Goal: Task Accomplishment & Management: Manage account settings

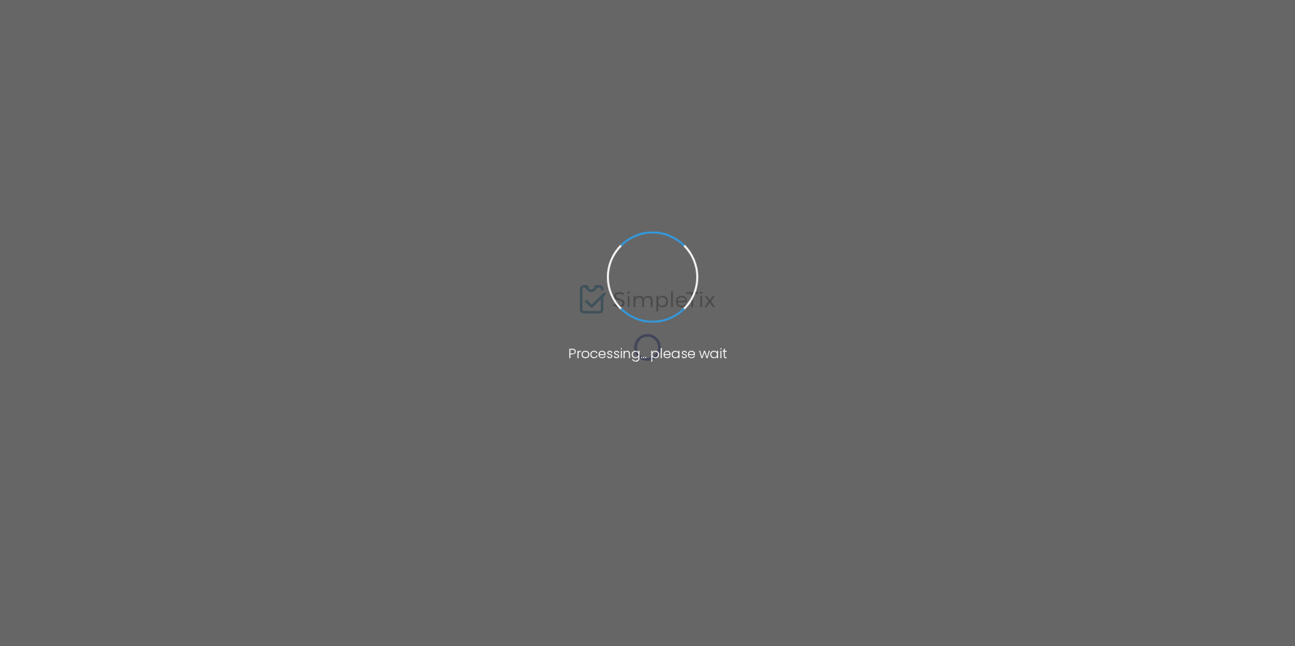
type input "hirs"
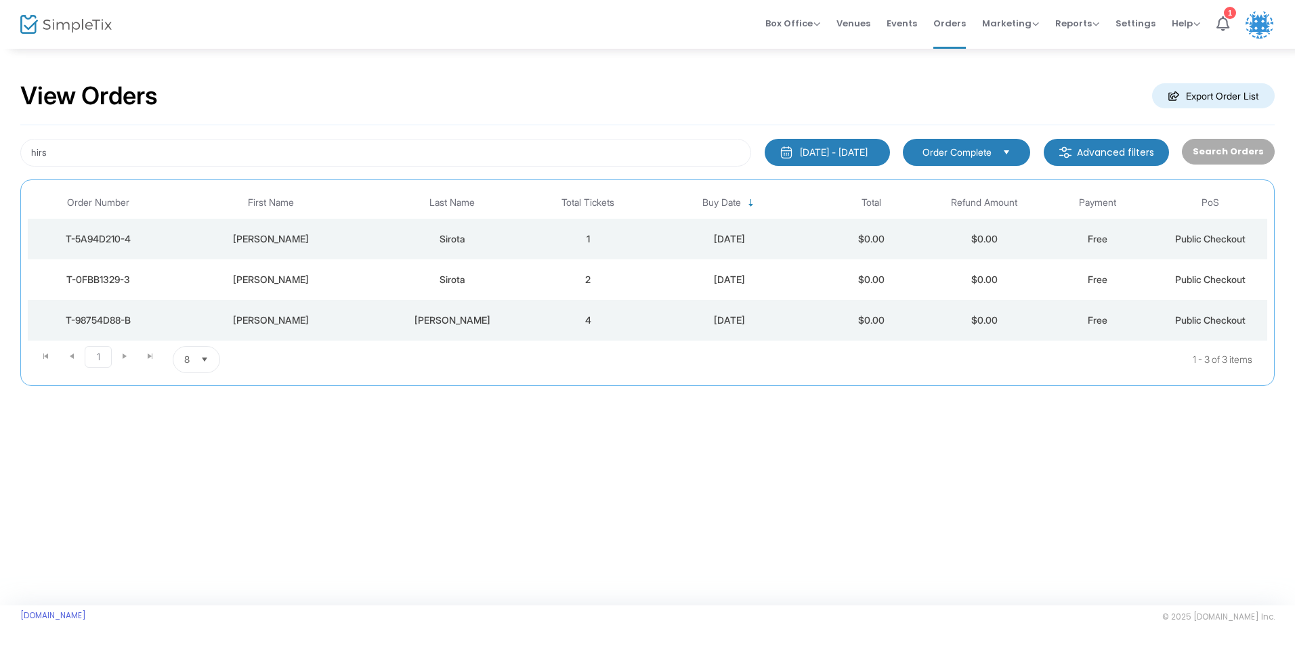
click at [344, 323] on div "[PERSON_NAME]" at bounding box center [271, 321] width 197 height 14
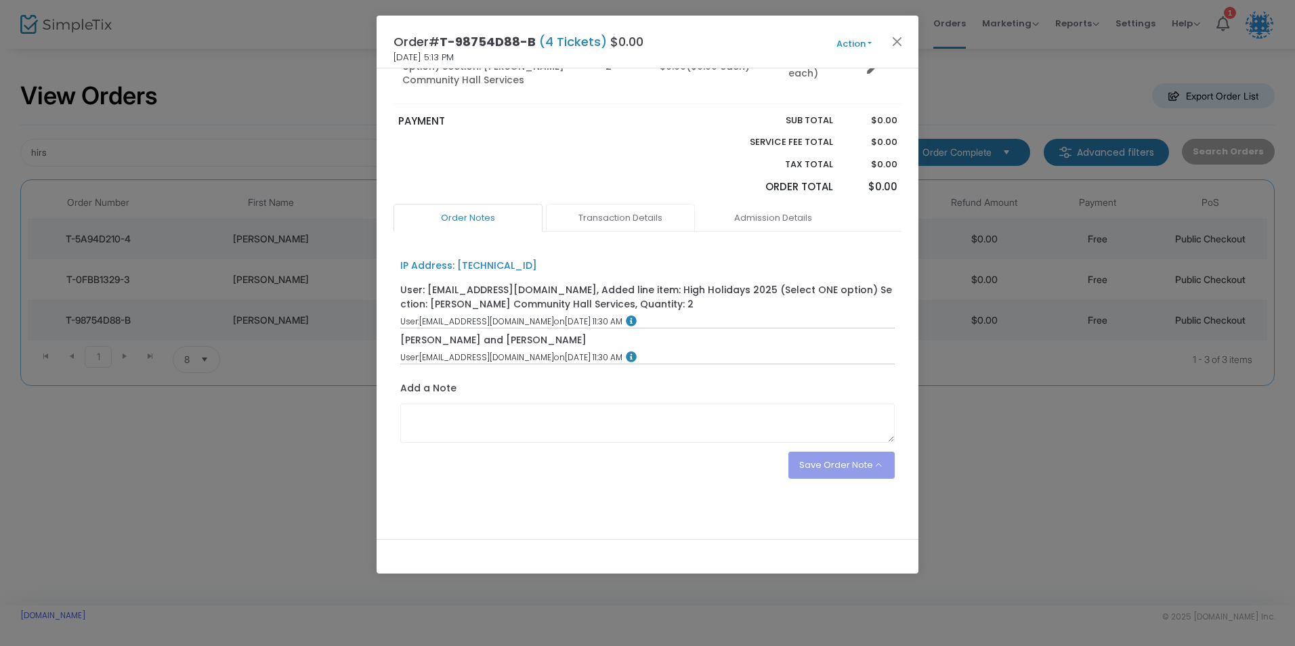
click at [615, 216] on link "Transaction Details" at bounding box center [620, 218] width 149 height 28
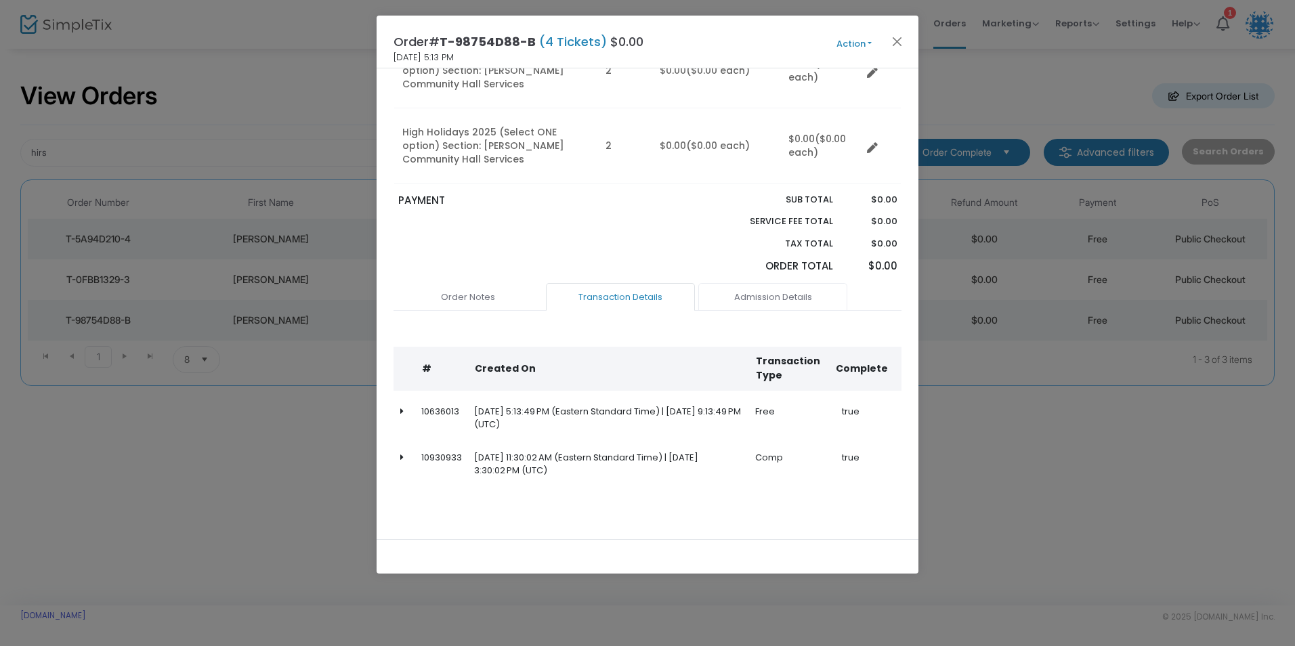
click at [750, 303] on link "Admission Details" at bounding box center [772, 297] width 149 height 28
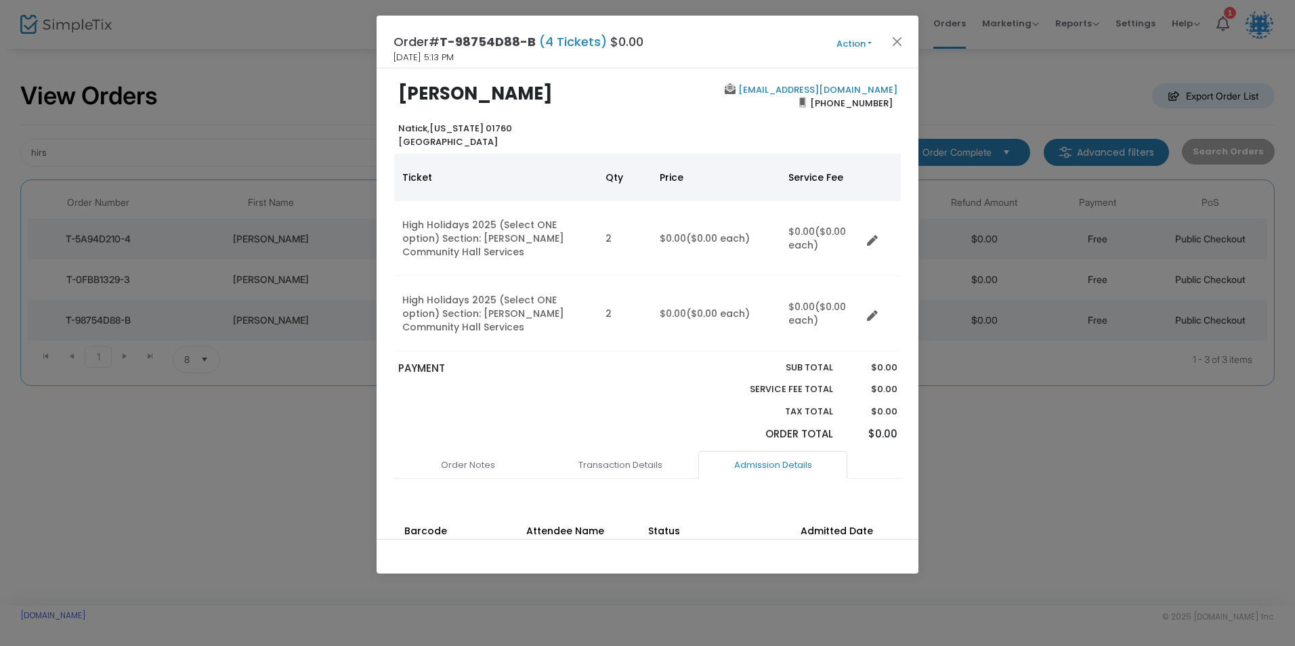
scroll to position [0, 0]
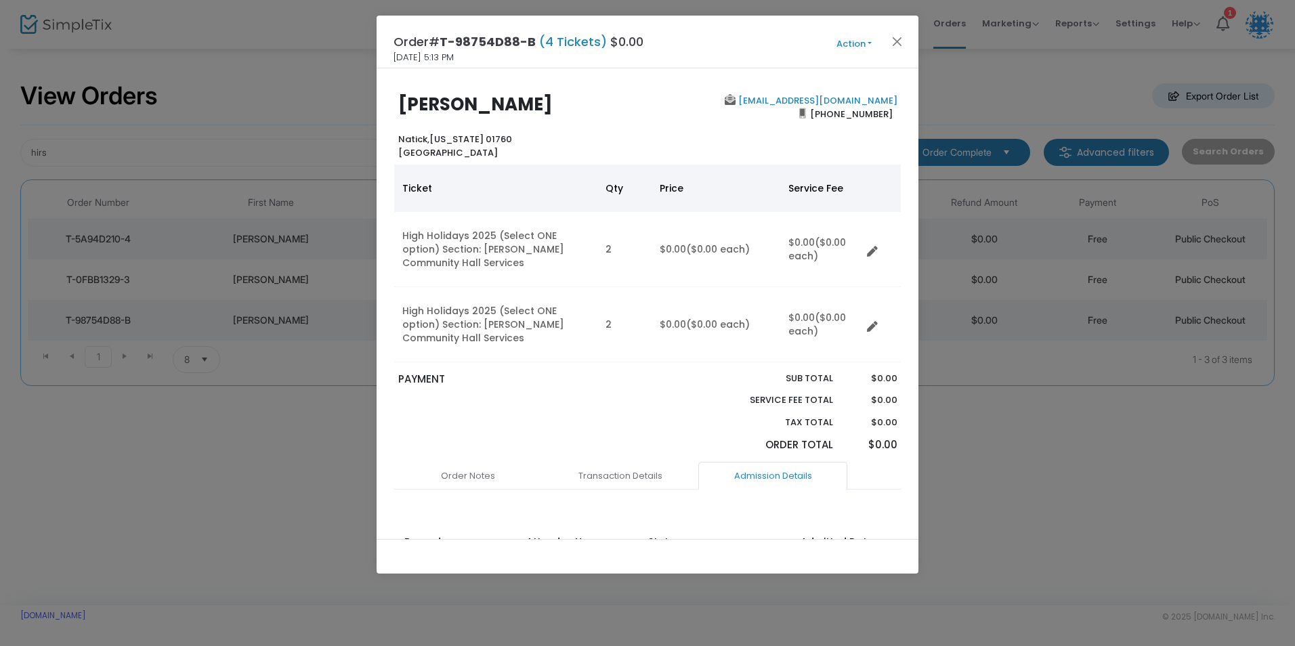
click at [864, 45] on button "Action" at bounding box center [853, 44] width 81 height 15
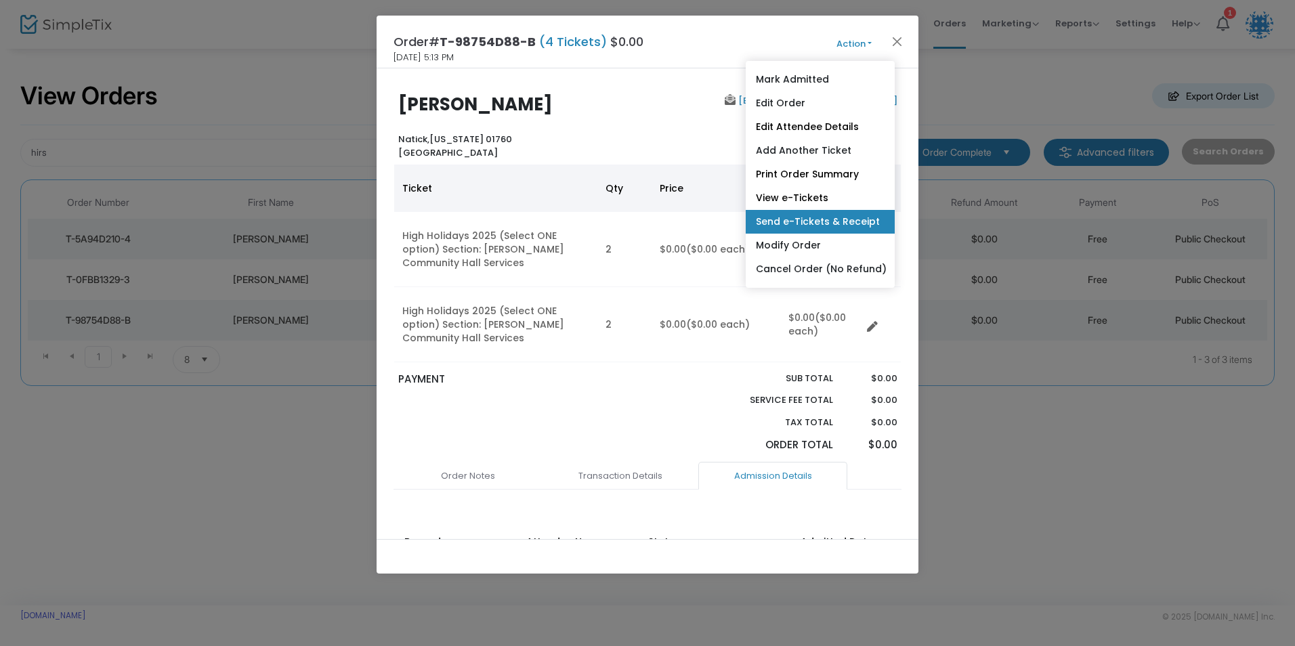
click at [801, 219] on link "Send e-Tickets & Receipt" at bounding box center [820, 222] width 149 height 24
type input "[EMAIL_ADDRESS][DOMAIN_NAME]"
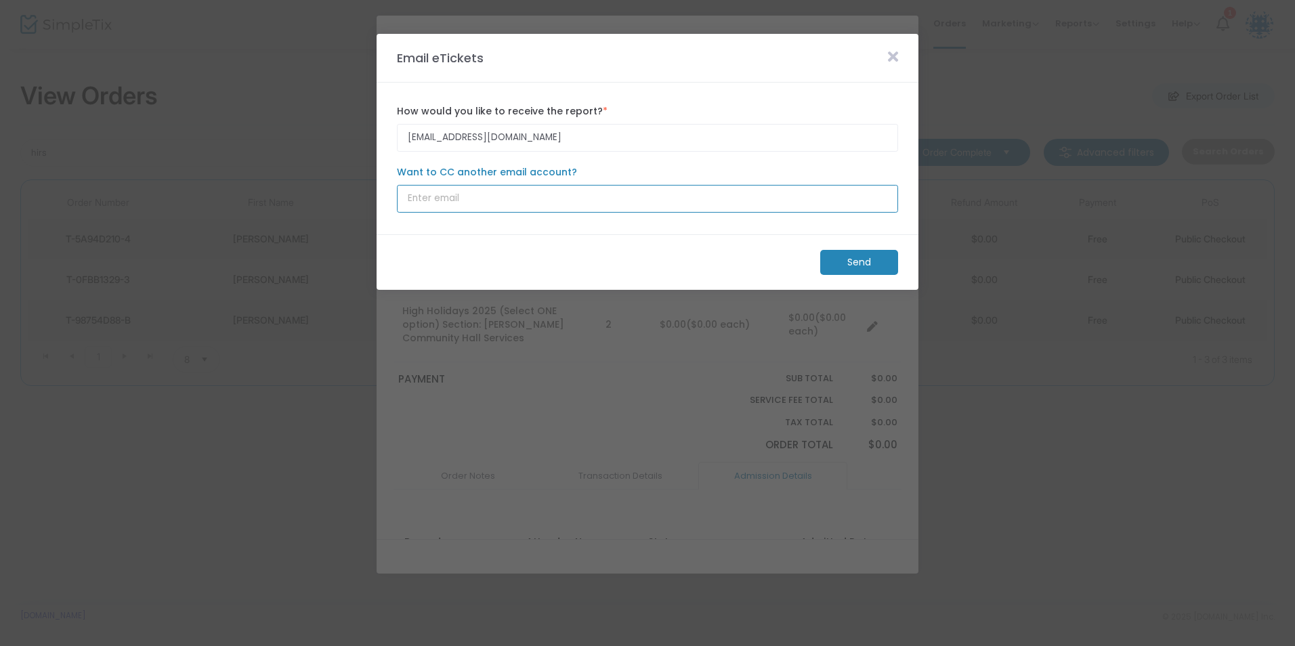
click at [509, 198] on input "Want to CC another email account?" at bounding box center [647, 199] width 501 height 28
paste input "[EMAIL_ADDRESS][DOMAIN_NAME]"
type input "[EMAIL_ADDRESS][DOMAIN_NAME]"
click at [538, 237] on m-panel-footer "Send" at bounding box center [648, 262] width 542 height 56
click at [866, 261] on m-button "Send" at bounding box center [859, 262] width 78 height 25
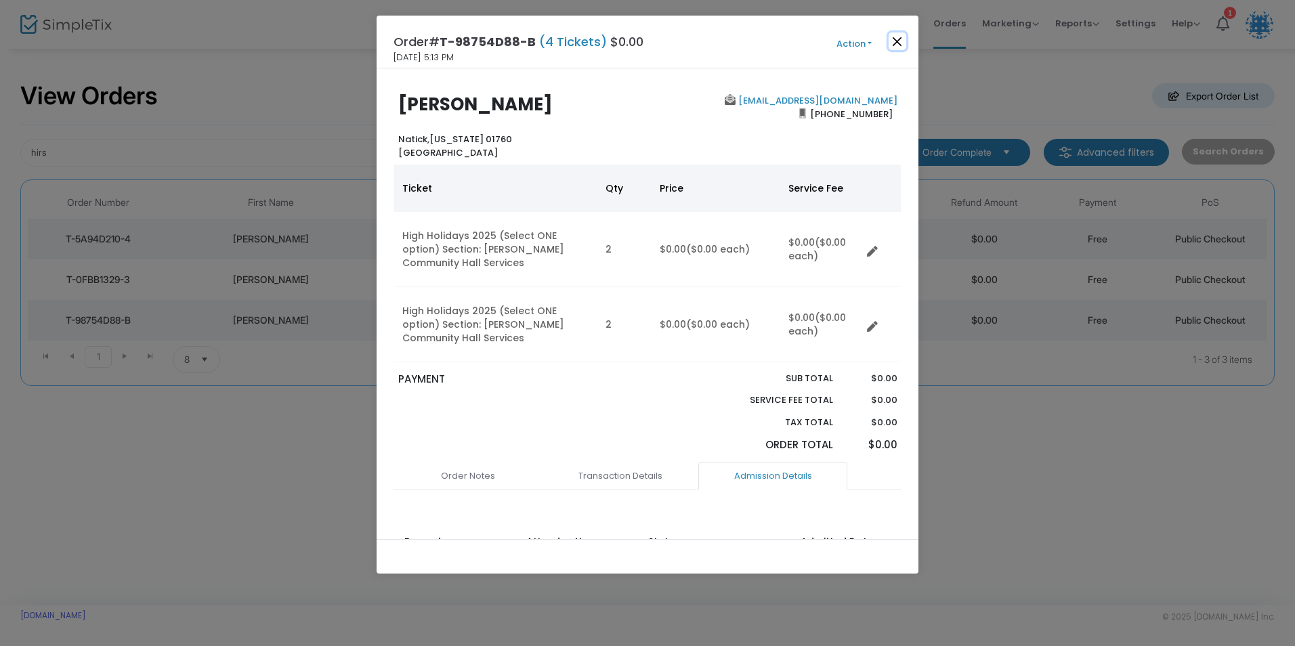
click at [893, 36] on button "Close" at bounding box center [898, 42] width 18 height 18
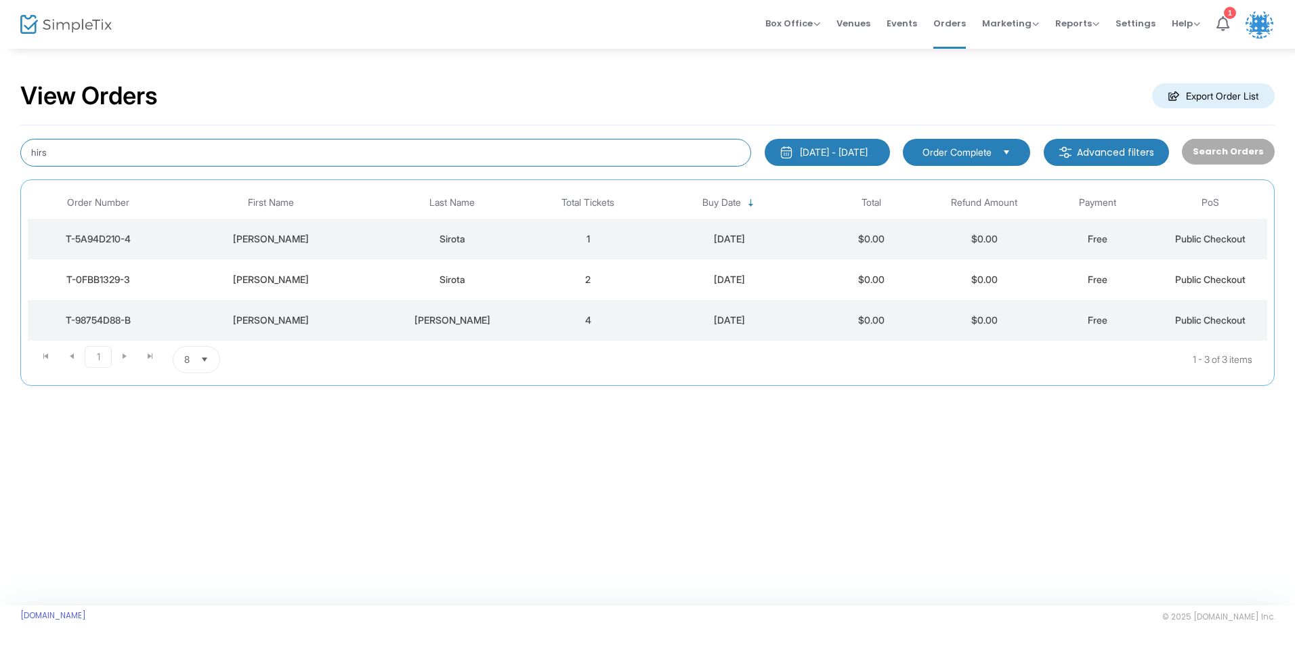
click at [285, 163] on input "hirs" at bounding box center [385, 153] width 731 height 28
type input "h"
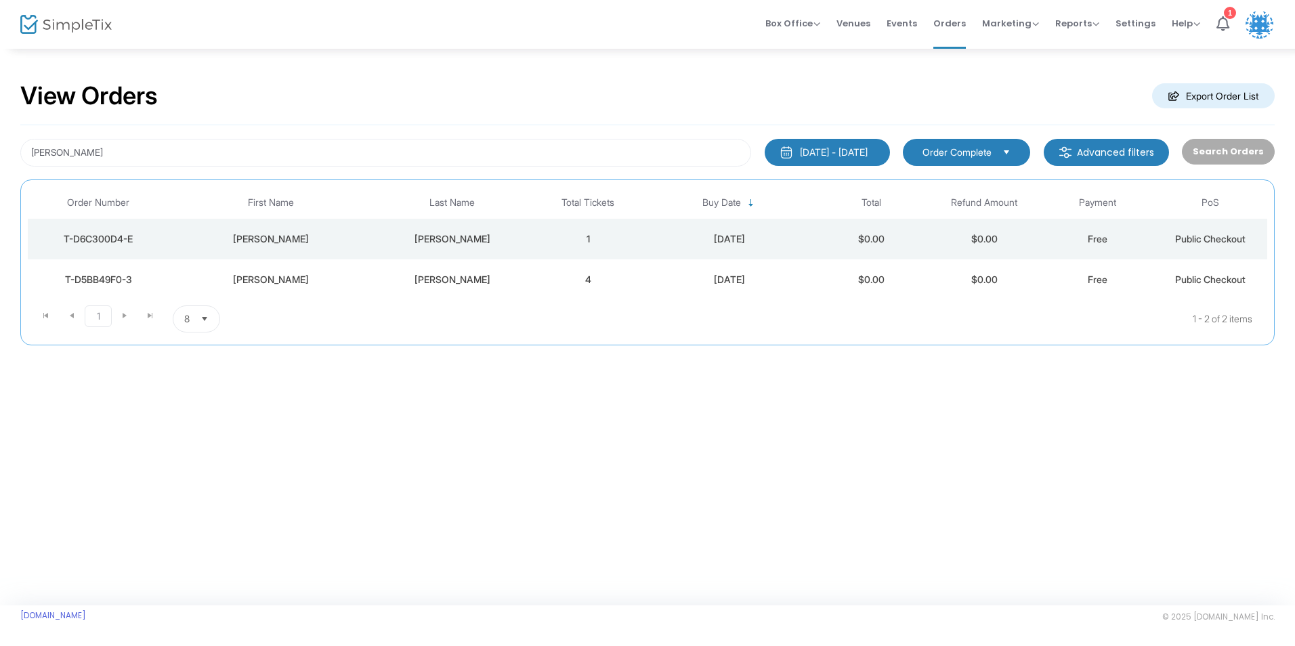
click at [359, 239] on div "[PERSON_NAME]" at bounding box center [271, 239] width 197 height 14
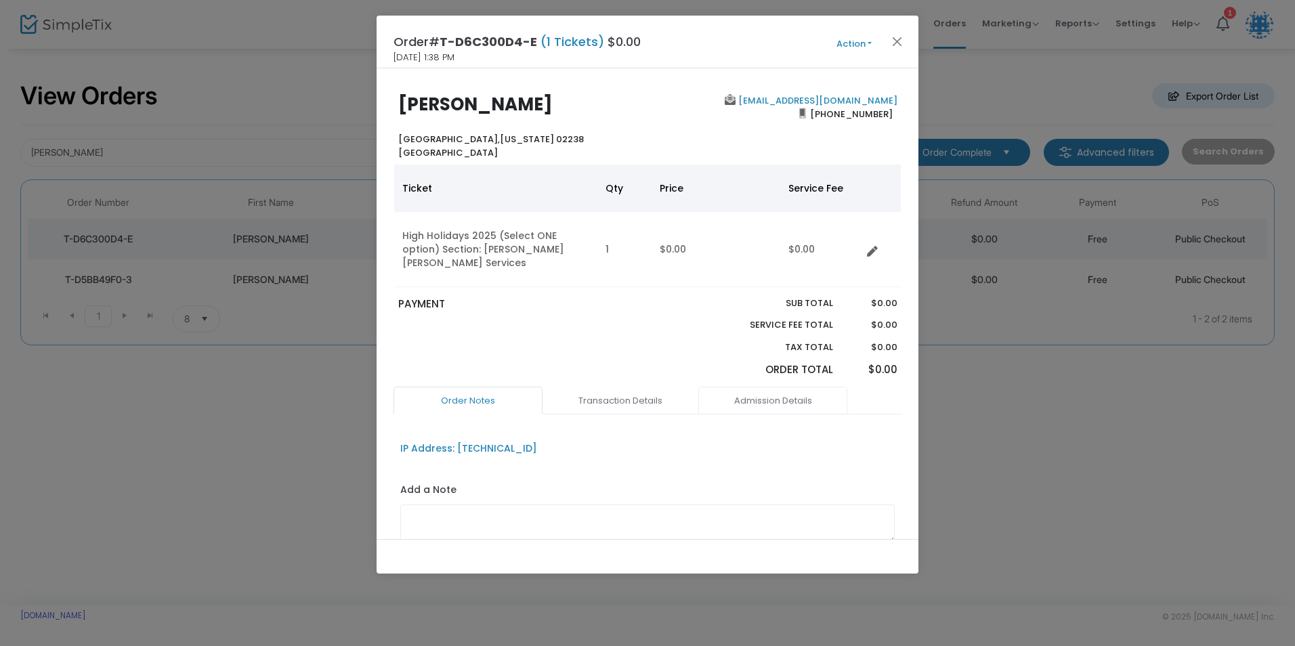
click at [749, 393] on link "Admission Details" at bounding box center [772, 401] width 149 height 28
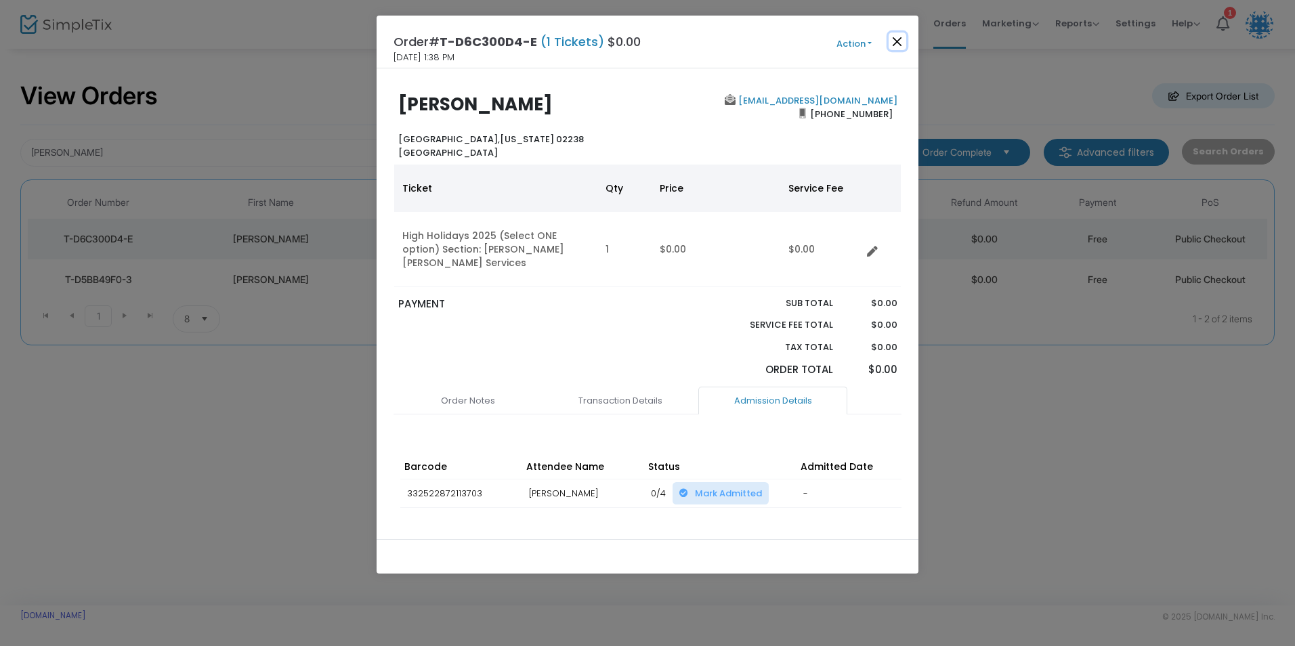
click at [889, 43] on button "Close" at bounding box center [898, 42] width 18 height 18
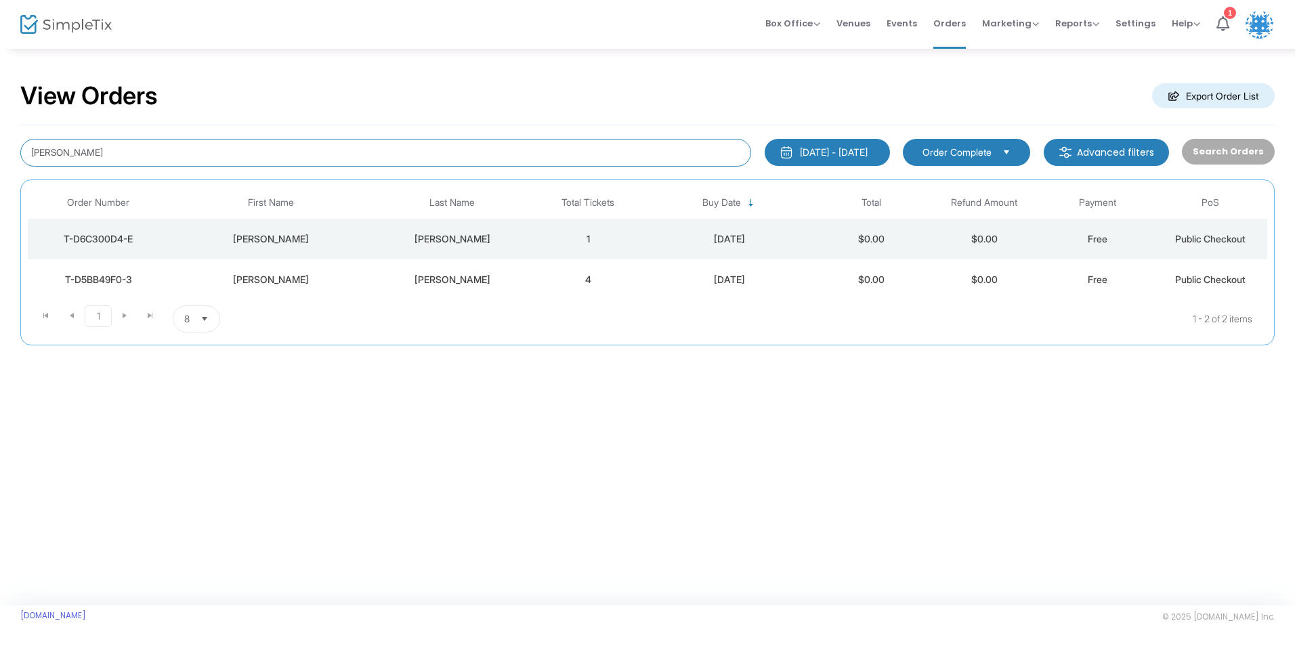
drag, startPoint x: 294, startPoint y: 144, endPoint x: 51, endPoint y: 153, distance: 242.6
click at [51, 153] on input "[PERSON_NAME]" at bounding box center [385, 153] width 731 height 28
type input "k"
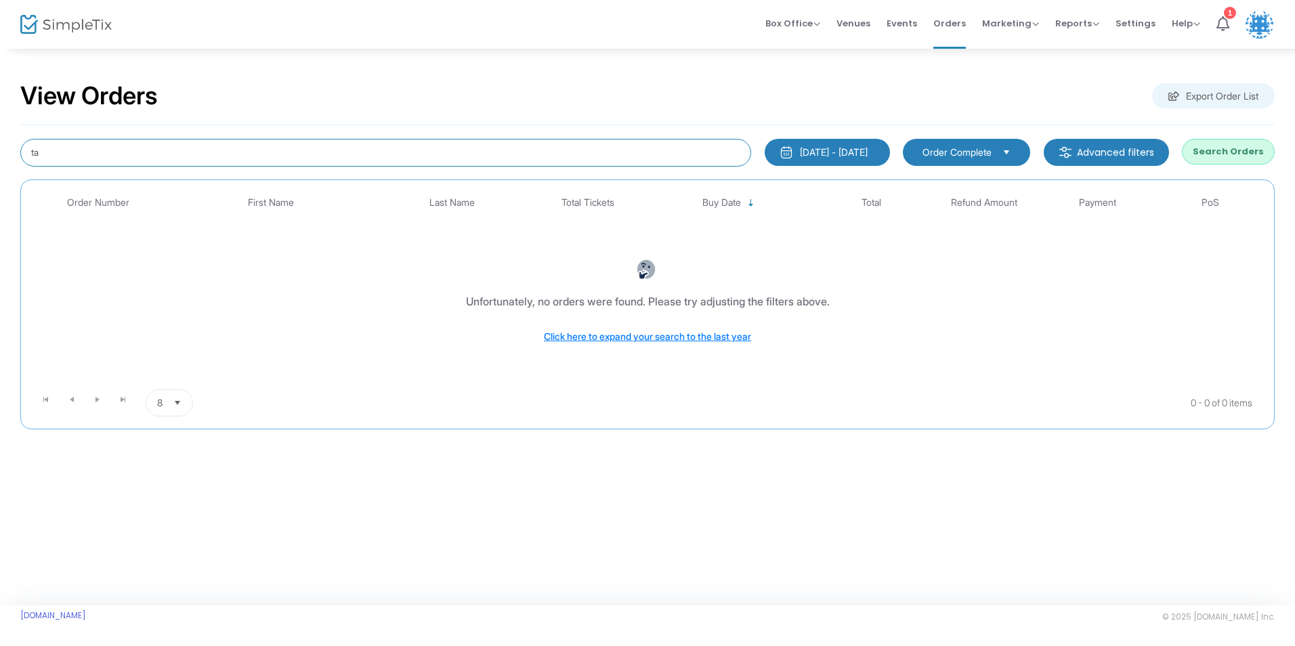
type input "t"
type input "l"
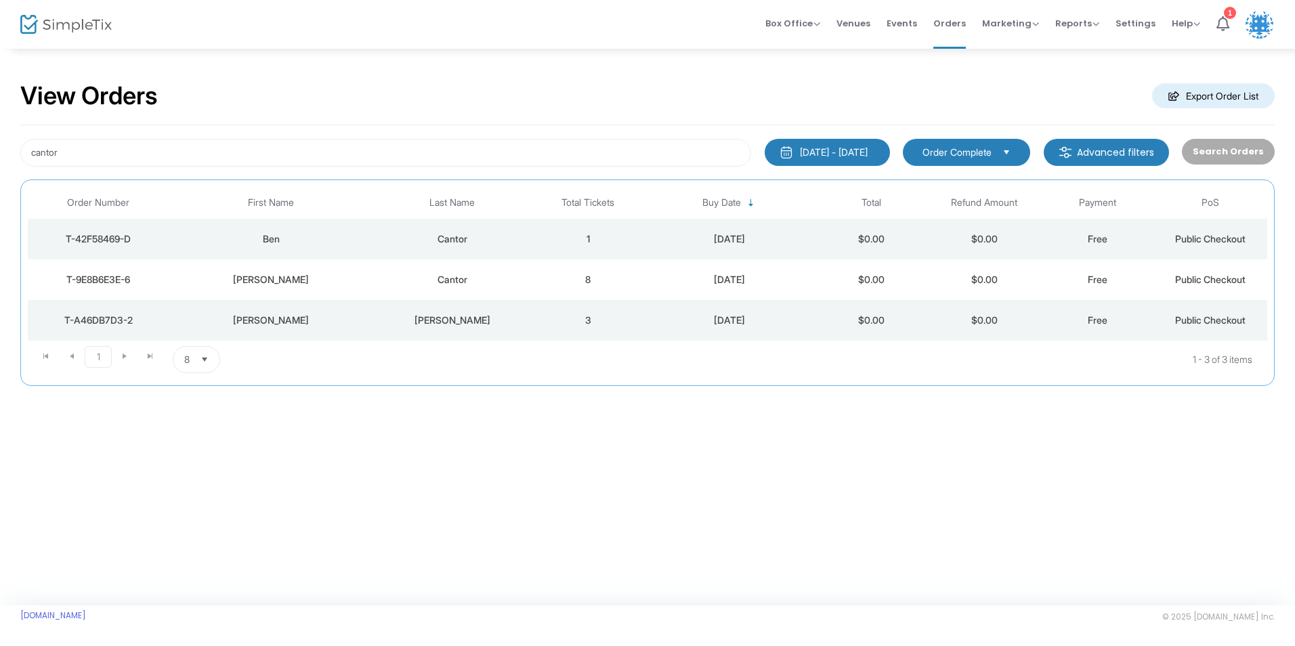
click at [355, 238] on div "Ben" at bounding box center [271, 239] width 197 height 14
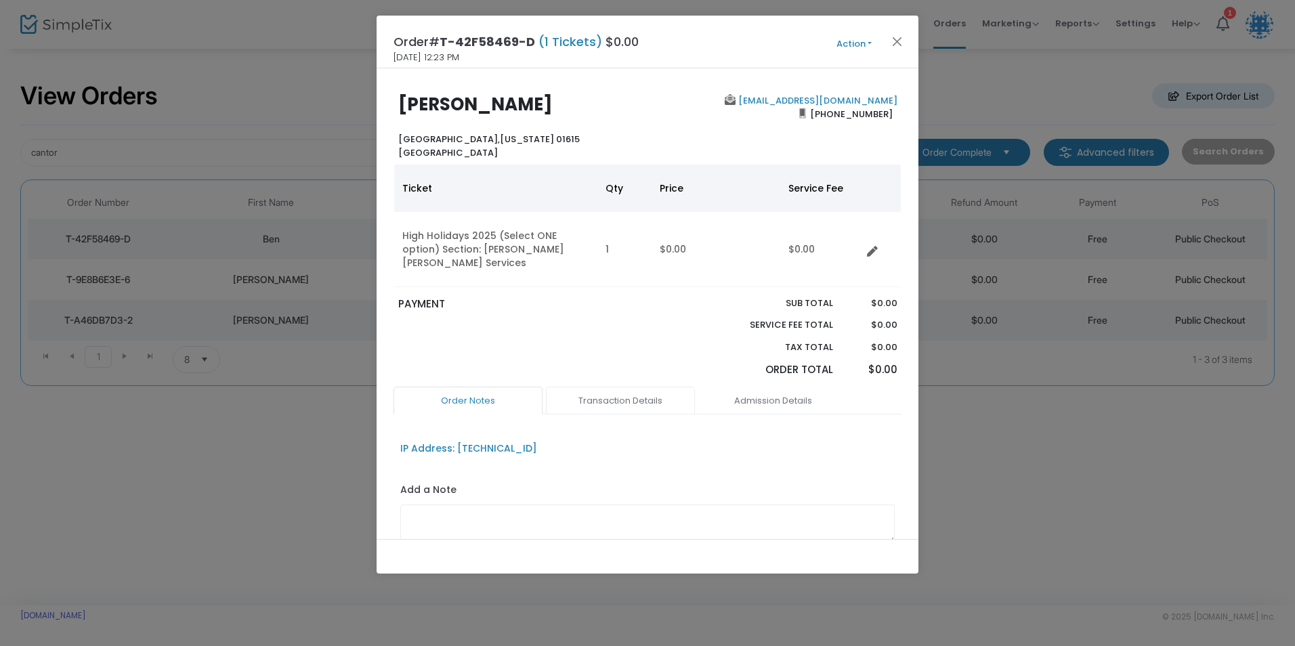
click at [624, 387] on link "Transaction Details" at bounding box center [620, 401] width 149 height 28
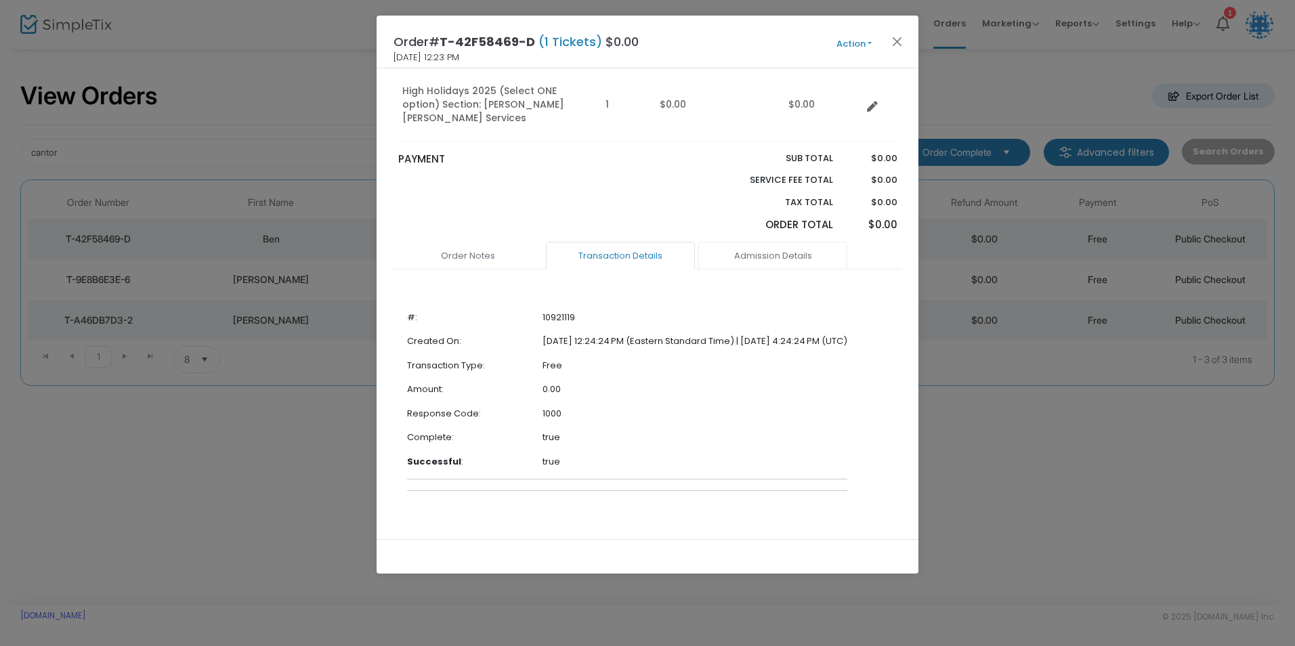
click at [752, 244] on link "Admission Details" at bounding box center [772, 256] width 149 height 28
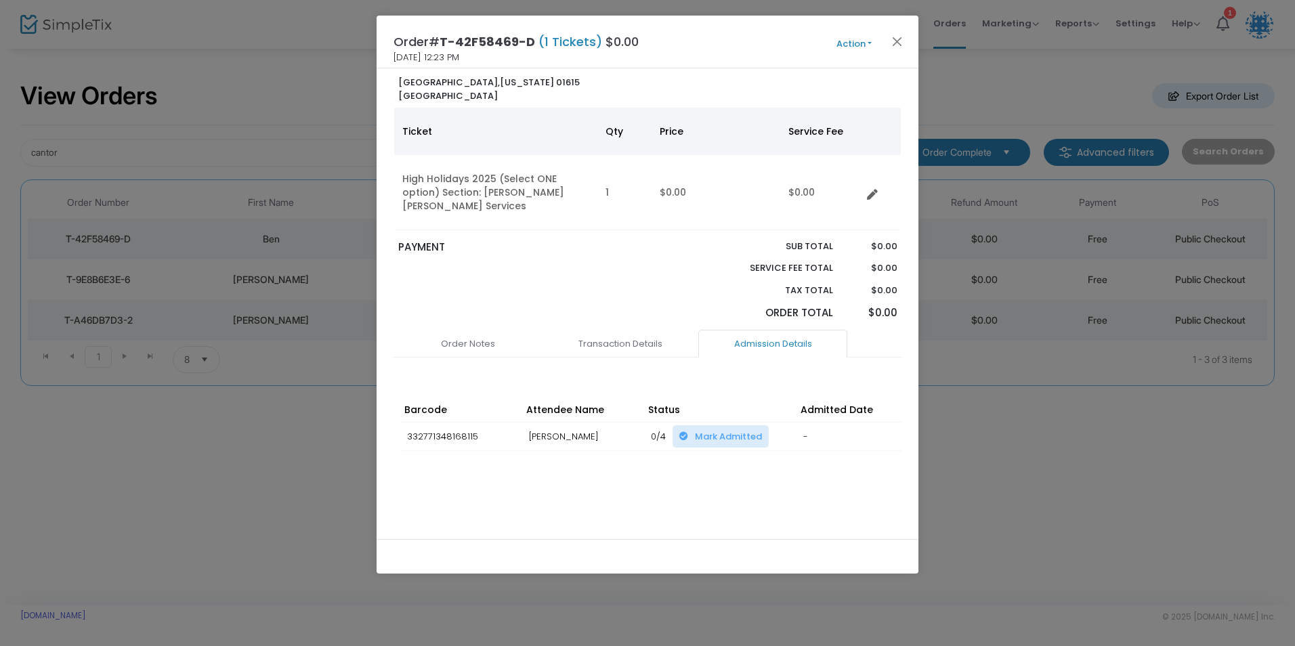
scroll to position [34, 0]
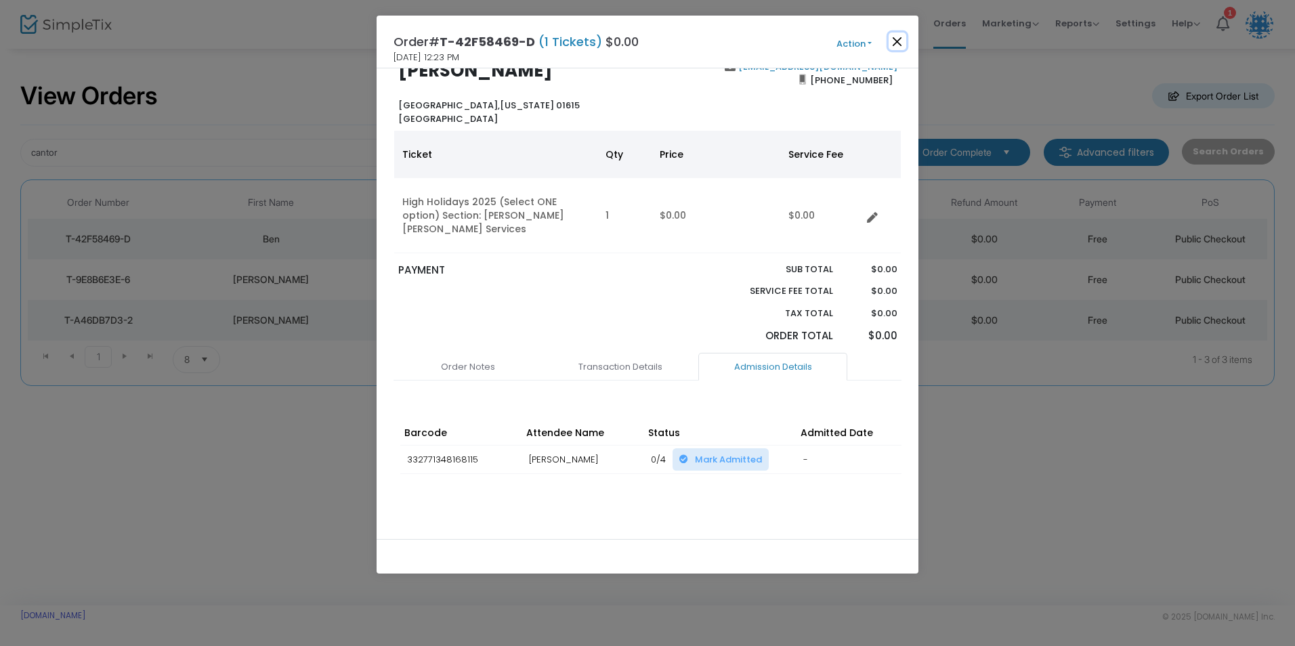
click at [899, 38] on button "Close" at bounding box center [898, 42] width 18 height 18
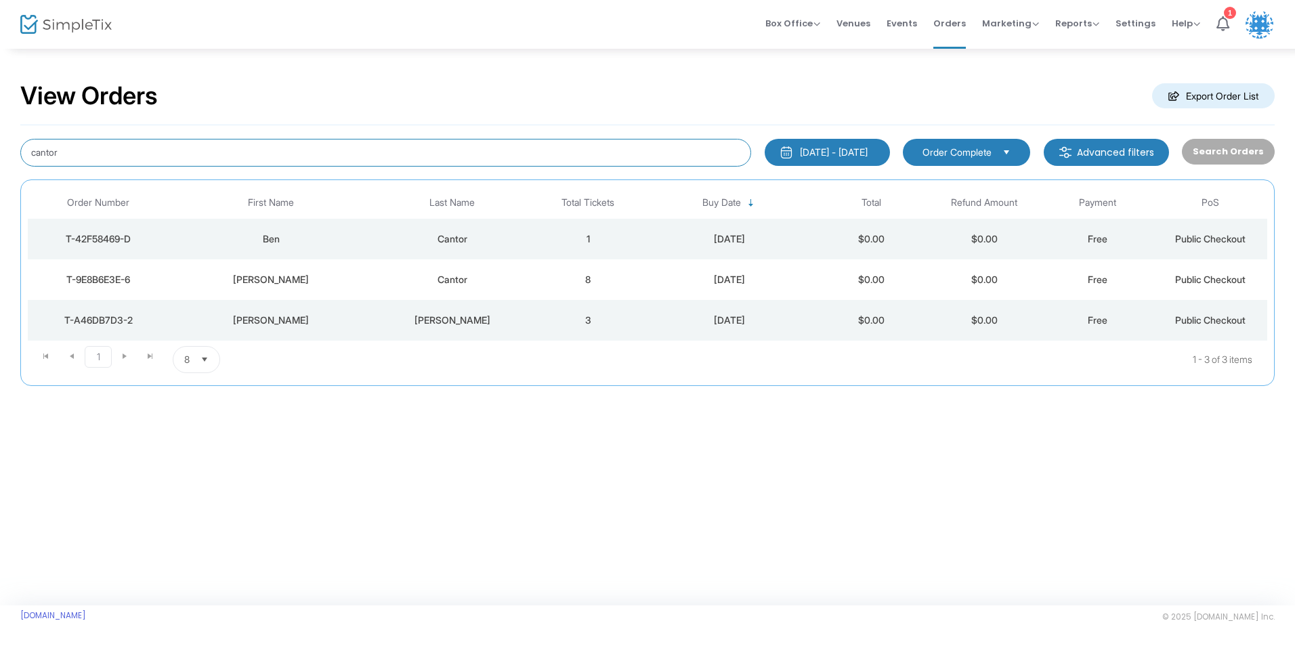
click at [227, 147] on input "cantor" at bounding box center [385, 153] width 731 height 28
type input "c"
type input "dwo"
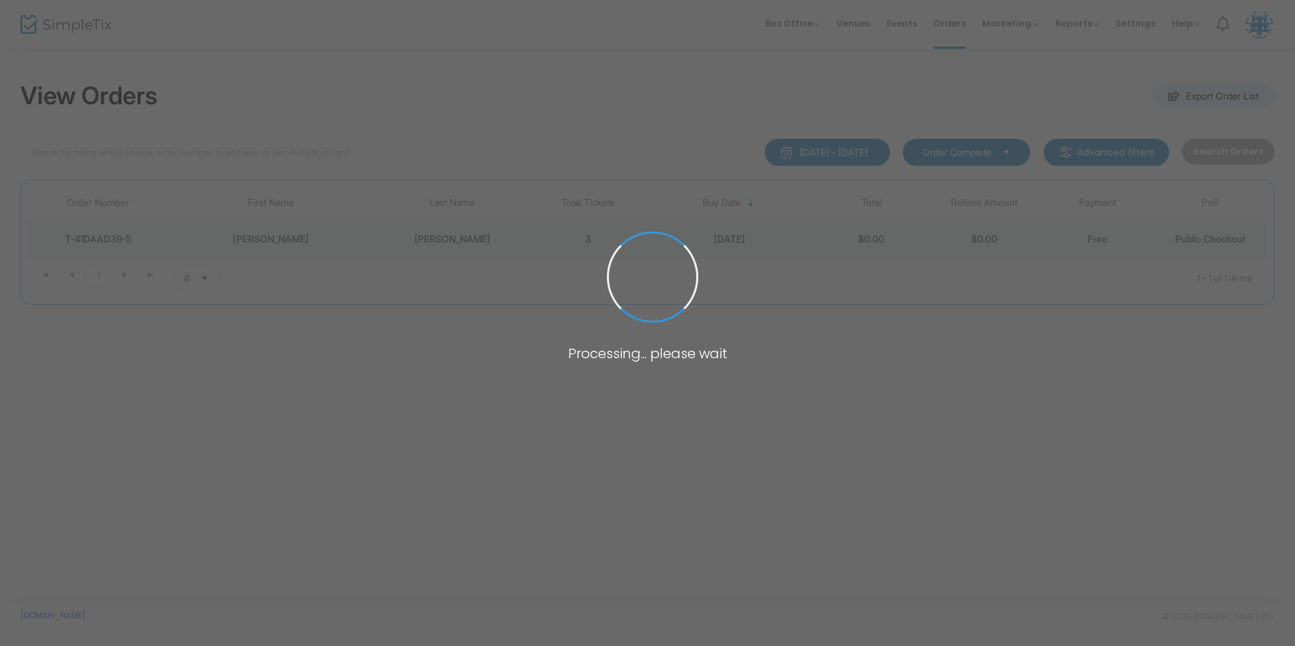
type input "[PERSON_NAME]"
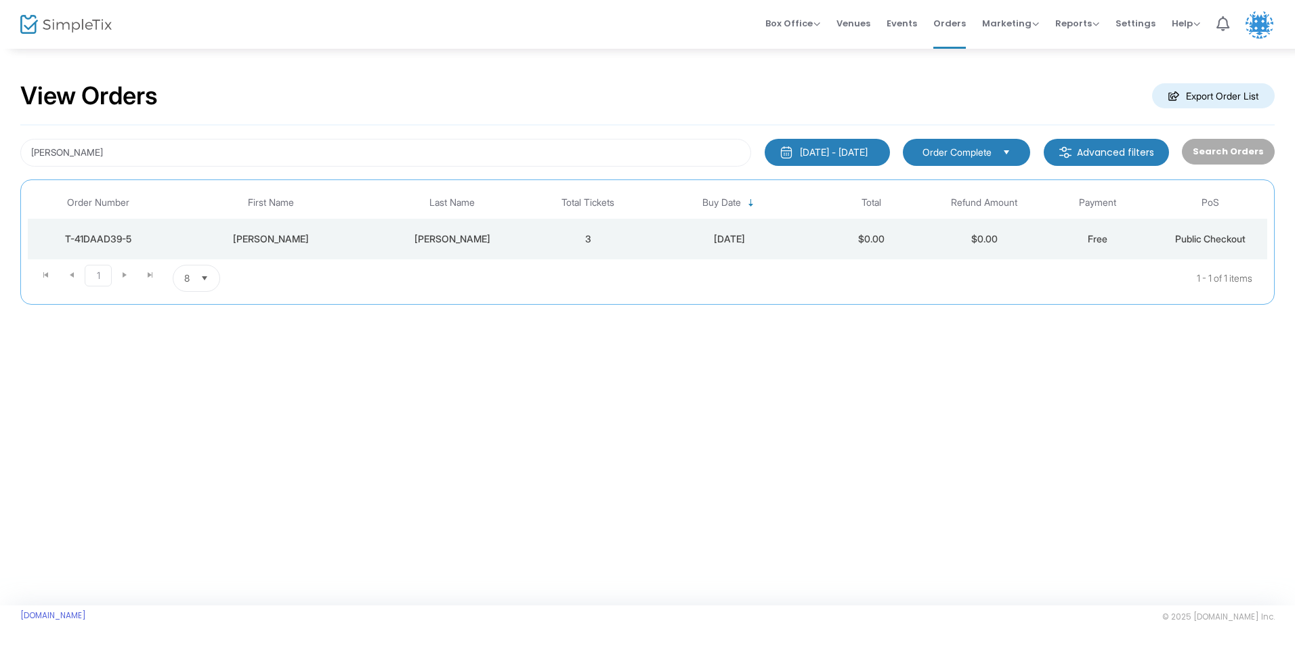
click at [411, 243] on div "Dworman" at bounding box center [453, 239] width 152 height 14
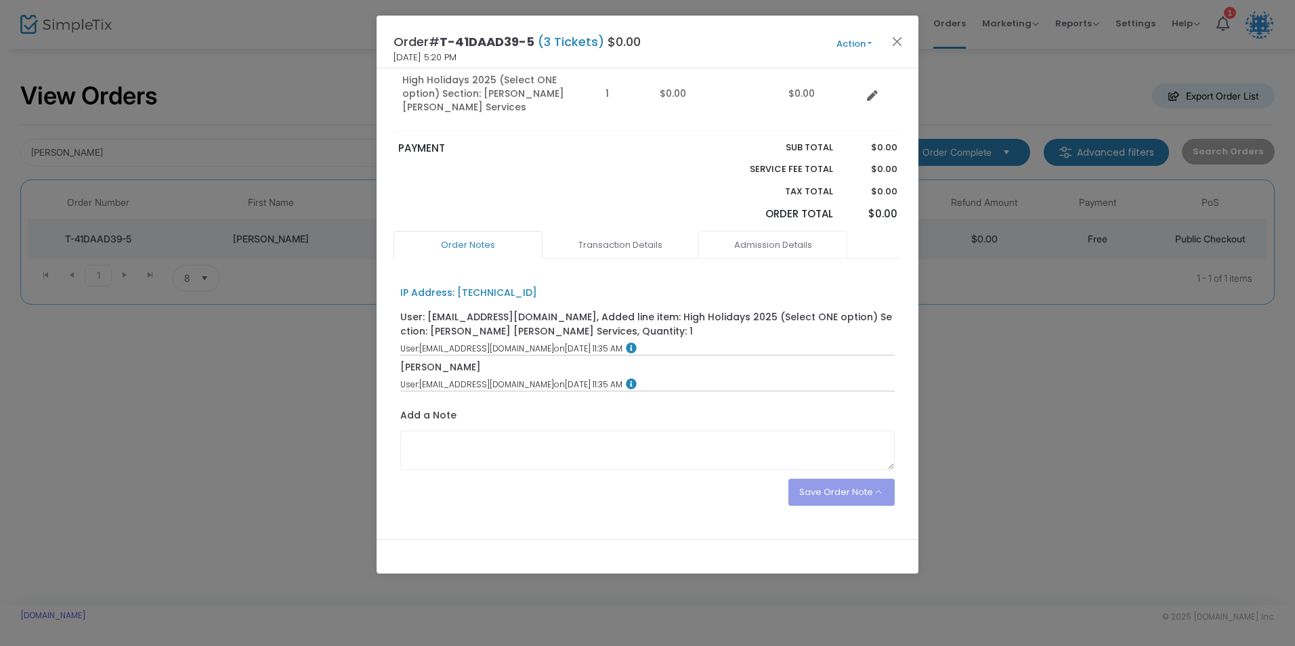
click at [763, 231] on link "Admission Details" at bounding box center [772, 245] width 149 height 28
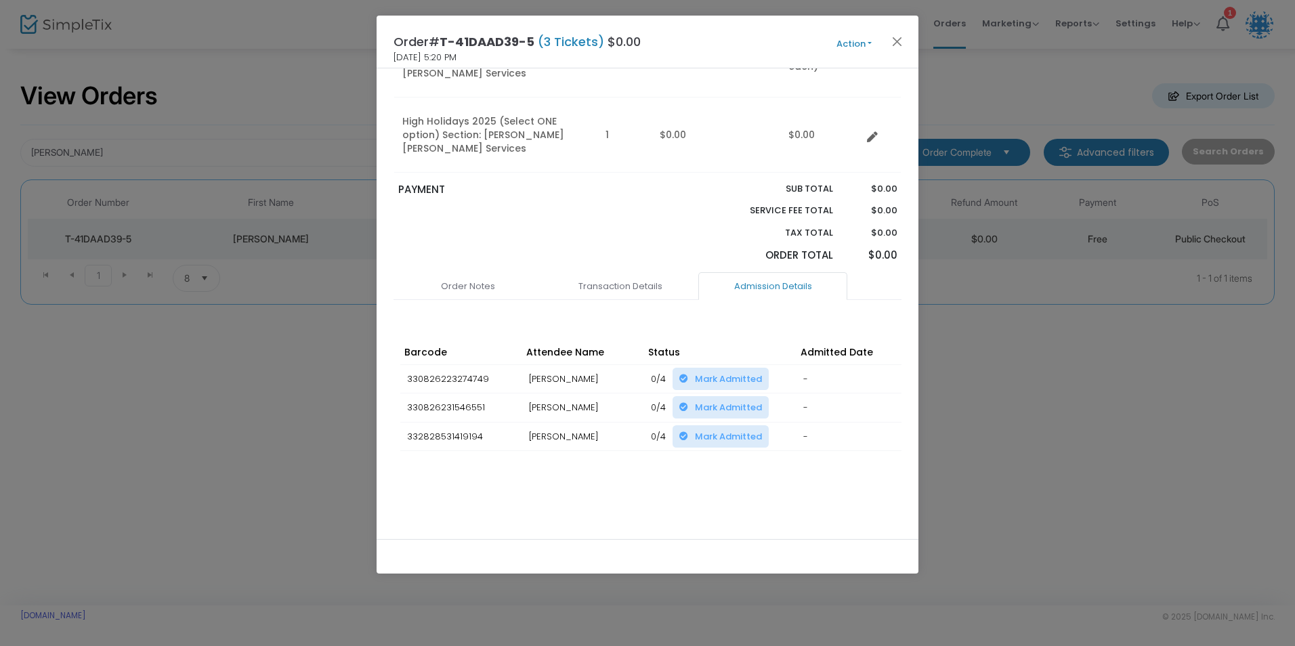
scroll to position [153, 0]
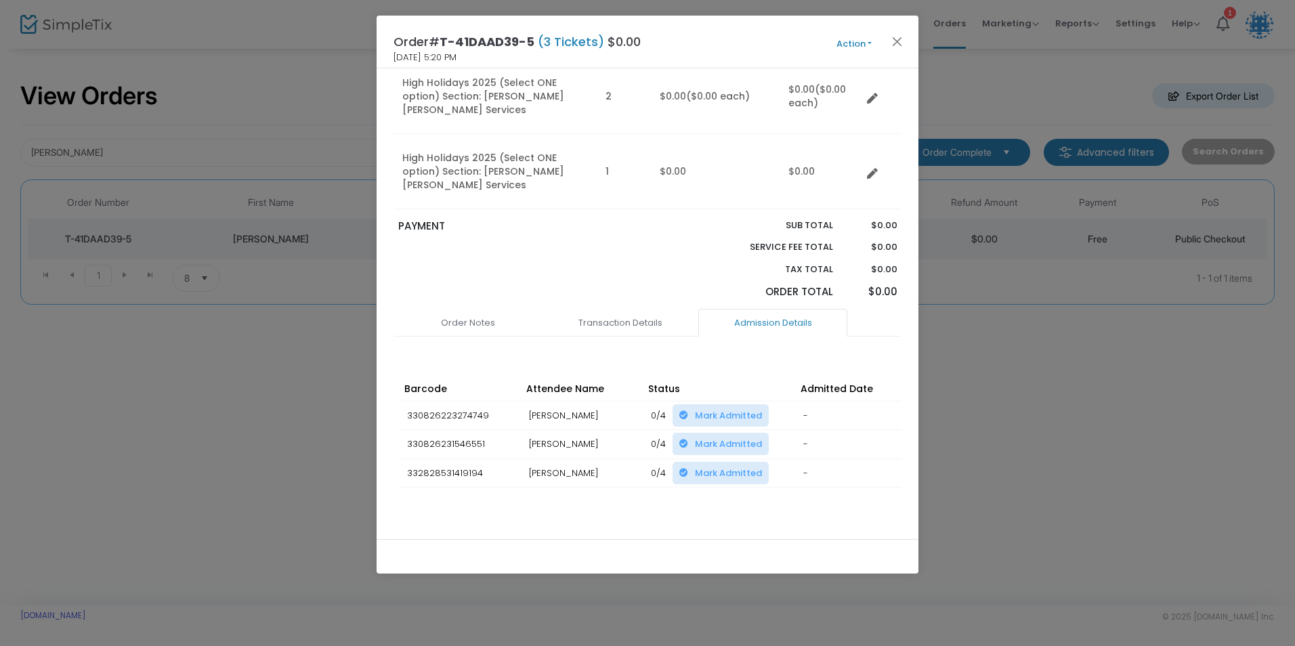
click at [887, 43] on button "Action" at bounding box center [853, 44] width 81 height 15
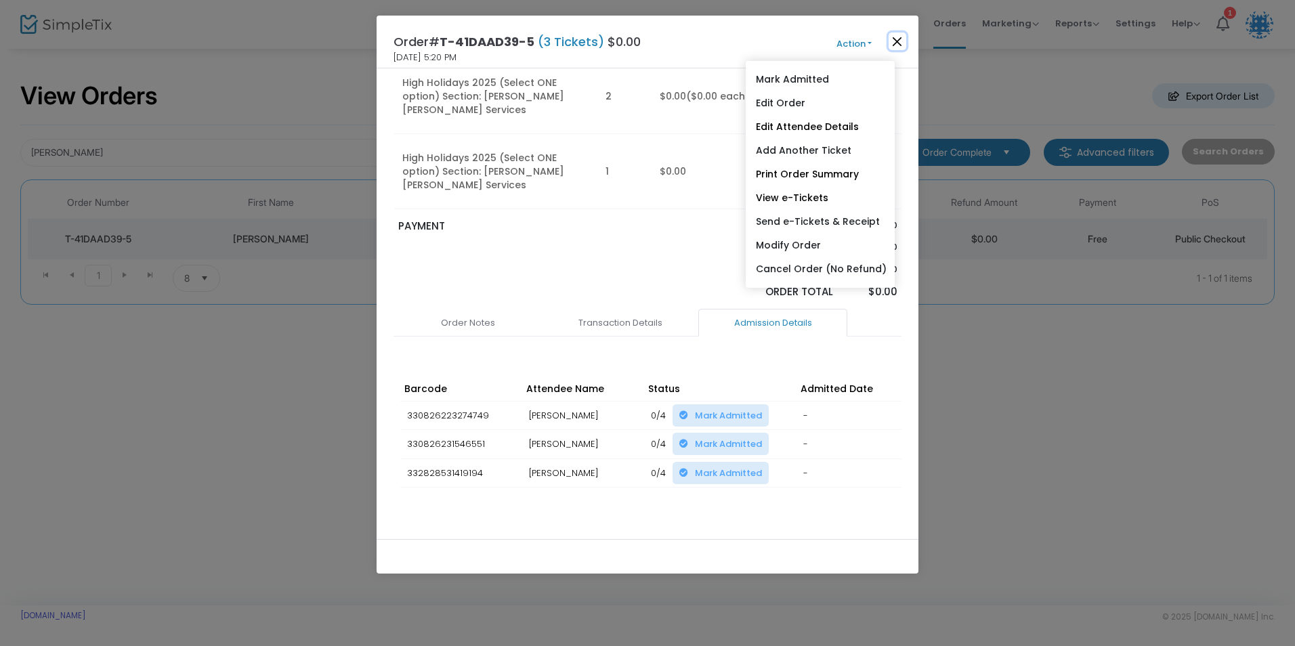
click at [895, 41] on button "Close" at bounding box center [898, 42] width 18 height 18
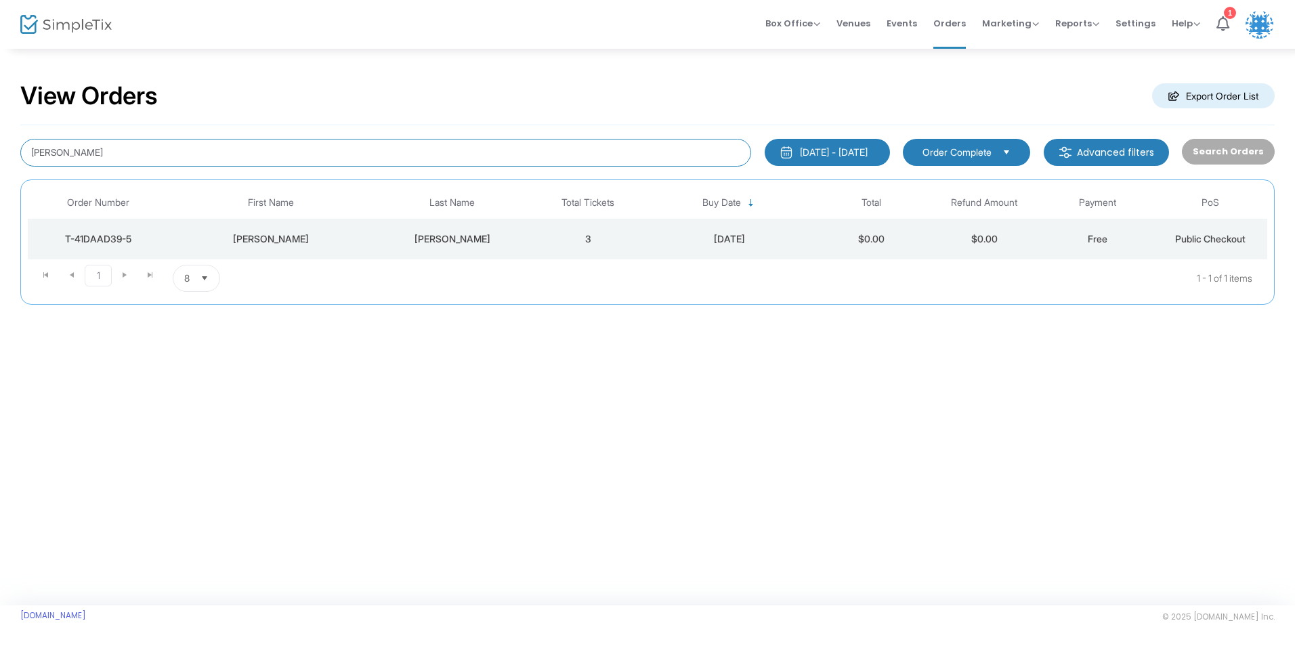
drag, startPoint x: 207, startPoint y: 161, endPoint x: 8, endPoint y: 161, distance: 198.4
click at [8, 161] on div "View Orders Export Order List dworman 8/19/2025 - 9/18/2025 Last 30 Days Today …" at bounding box center [647, 199] width 1295 height 305
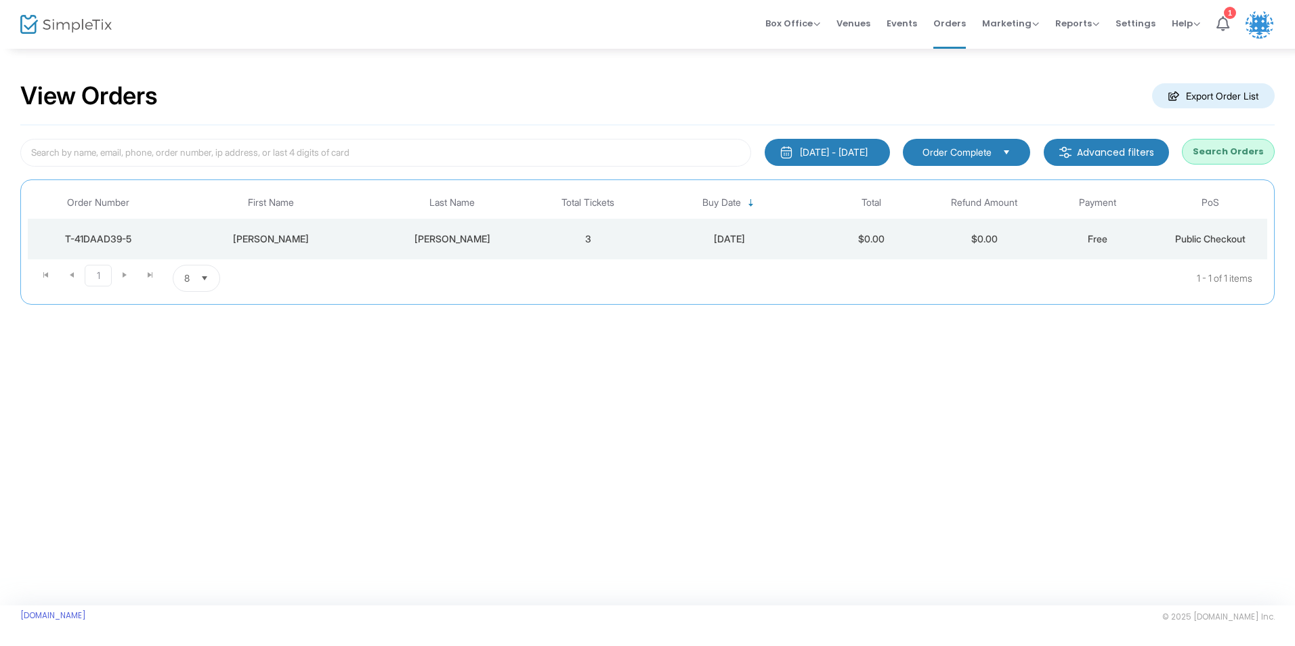
click at [313, 339] on div "View Orders Export Order List 8/19/2025 - 9/18/2025 Last 30 Days Today Yesterda…" at bounding box center [647, 199] width 1295 height 305
